Goal: Check status: Check status

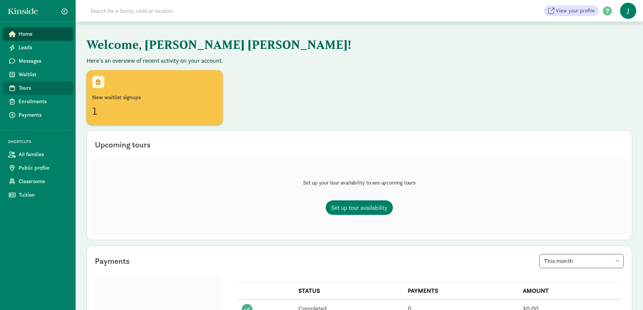
click at [33, 88] on span "Tours" at bounding box center [43, 88] width 49 height 8
click at [26, 72] on span "Waitlist" at bounding box center [43, 75] width 49 height 8
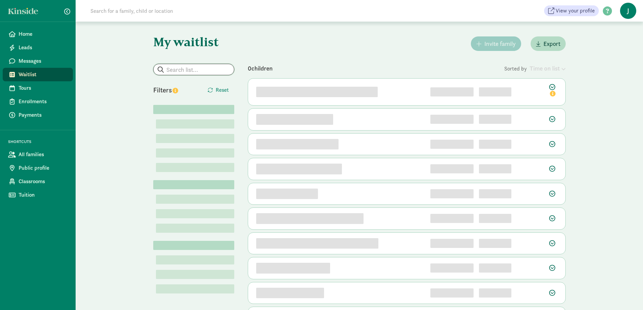
click at [184, 70] on input "search" at bounding box center [194, 69] width 80 height 11
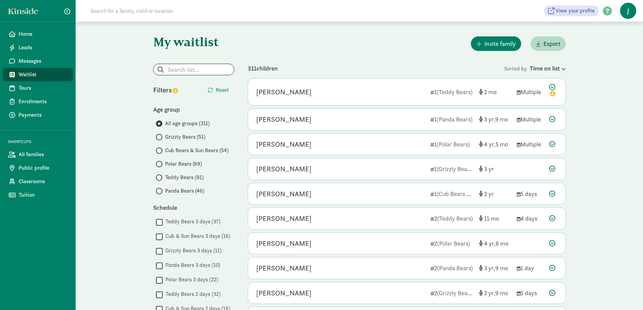
click at [168, 69] on input "search" at bounding box center [194, 69] width 80 height 11
type input "[PERSON_NAME]"
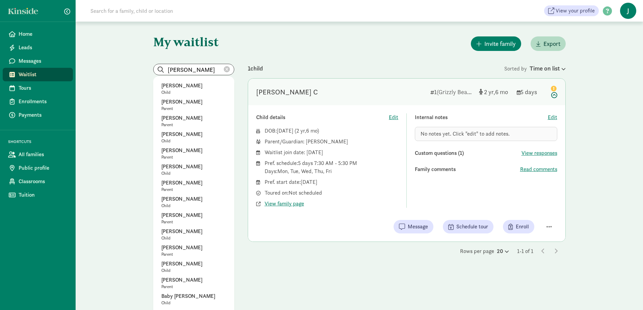
click at [227, 71] on icon at bounding box center [227, 69] width 6 height 6
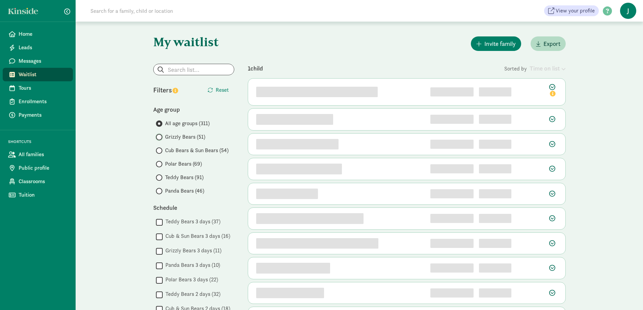
click at [159, 137] on input "Grizzly Bears (51)" at bounding box center [158, 137] width 4 height 4
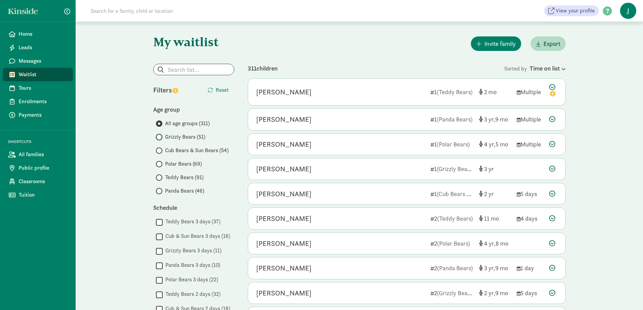
click at [159, 137] on input "Grizzly Bears (51)" at bounding box center [158, 137] width 4 height 4
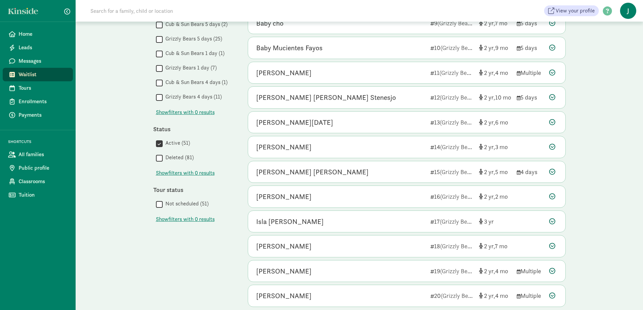
scroll to position [294, 0]
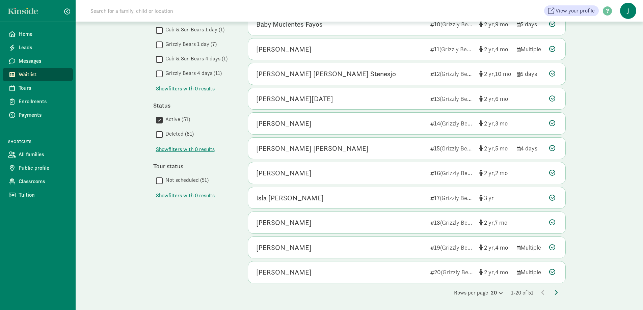
click at [556, 293] on icon at bounding box center [555, 292] width 3 height 5
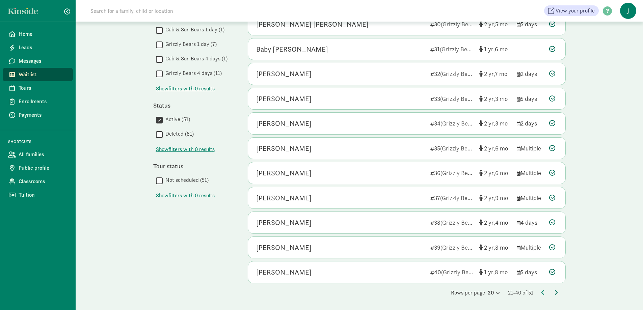
click at [556, 292] on icon at bounding box center [555, 292] width 3 height 5
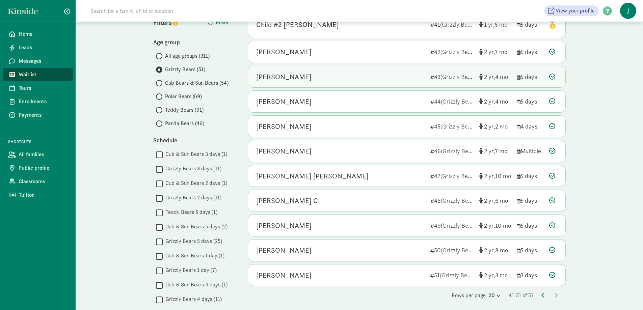
scroll to position [101, 0]
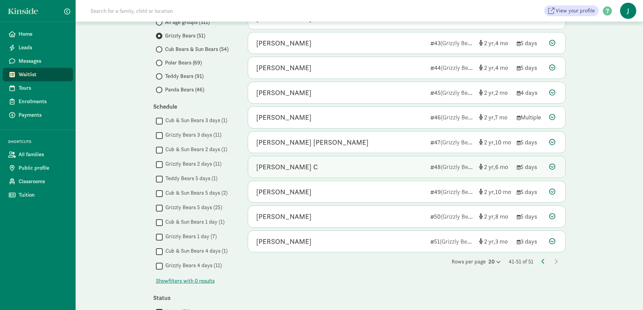
click at [395, 163] on div "[PERSON_NAME] C" at bounding box center [340, 167] width 169 height 11
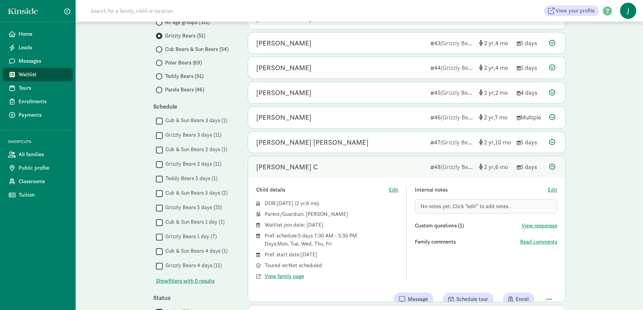
click at [395, 163] on div "[PERSON_NAME] C" at bounding box center [340, 167] width 169 height 11
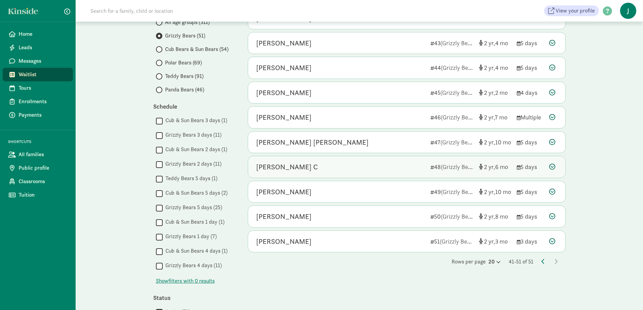
click at [395, 162] on div "[PERSON_NAME] C" at bounding box center [340, 167] width 169 height 11
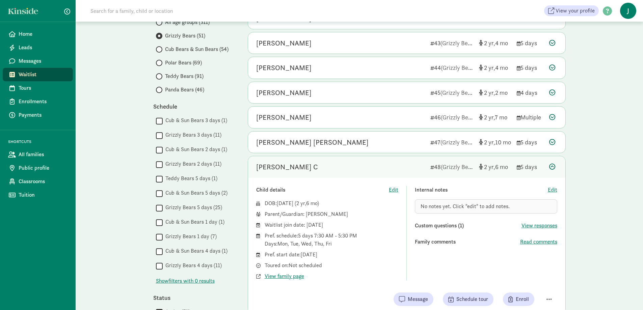
click at [431, 205] on span "No notes yet. Click "edit" to add notes." at bounding box center [465, 206] width 89 height 7
click at [551, 189] on span "Edit" at bounding box center [552, 190] width 9 height 8
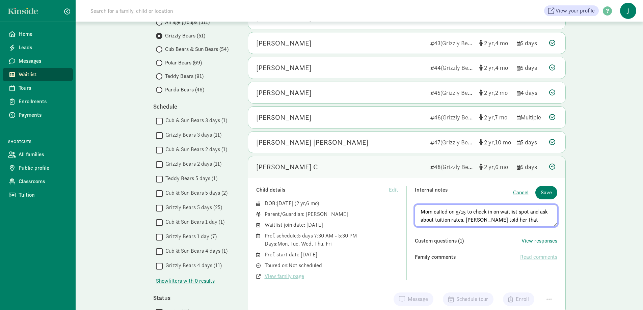
click at [464, 219] on textarea "Mom called on 9/15 to check in on waitlist spot and ask about tuition rates. [P…" at bounding box center [486, 216] width 142 height 22
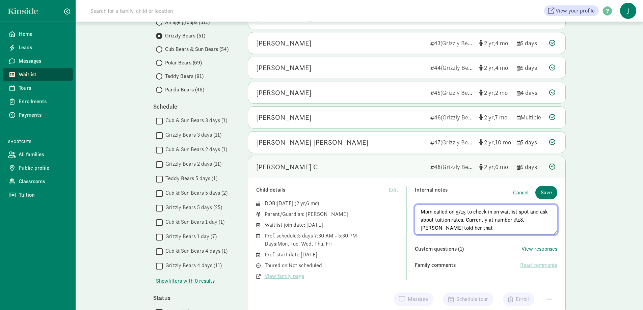
click at [450, 227] on textarea "Mom called on 9/15 to check in on waitlist spot and ask about tuition rates. Cu…" at bounding box center [486, 220] width 142 height 30
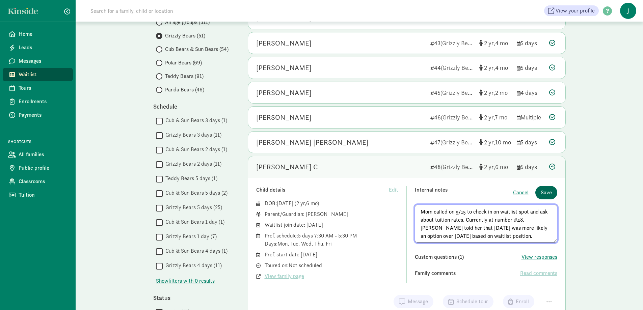
type textarea "Mom called on 9/15 to check in on waitlist spot and ask about tuition rates. Cu…"
drag, startPoint x: 551, startPoint y: 193, endPoint x: 547, endPoint y: 191, distance: 4.2
click at [550, 192] on span "Save" at bounding box center [546, 193] width 11 height 8
